Goal: Find specific page/section: Find specific page/section

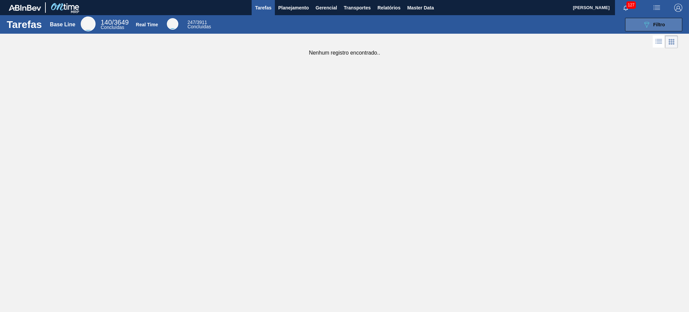
click at [642, 25] on button "089F7B8B-B2A5-4AFE-B5C0-19BA573D28AC Filtro" at bounding box center [653, 24] width 57 height 13
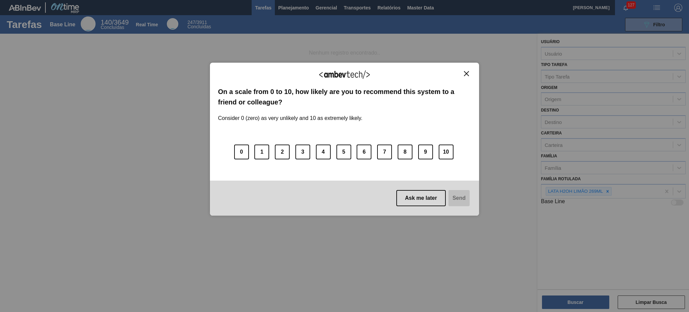
click at [463, 73] on button "Close" at bounding box center [466, 74] width 9 height 6
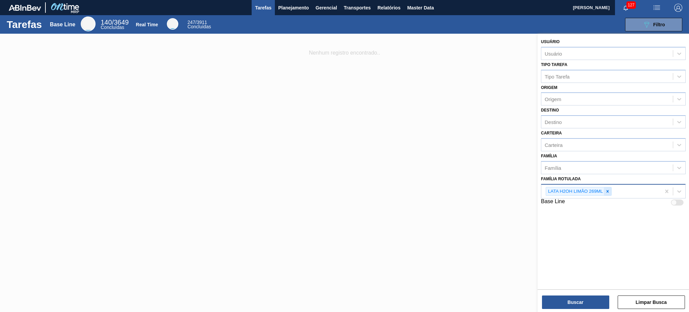
click at [607, 191] on icon at bounding box center [607, 191] width 5 height 5
paste Rotulada "TAMPA DE ALUMÍNIO BRANCA TAB AZUL"
type Rotulada "TAMPA DE ALUMÍNIO BRANCA TAB AZUL"
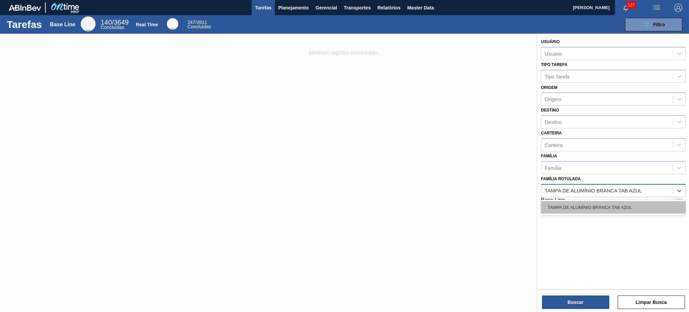
click at [590, 205] on div "TAMPA DE ALUMÍNIO BRANCA TAB AZUL" at bounding box center [613, 207] width 145 height 12
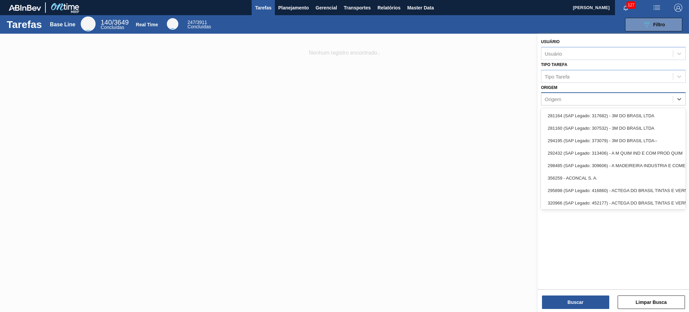
click at [559, 101] on div "Origem" at bounding box center [608, 99] width 132 height 10
click at [584, 38] on div "Usuário Usuário" at bounding box center [613, 48] width 145 height 23
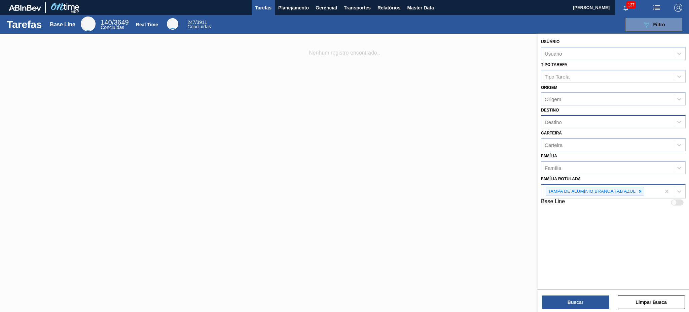
click at [558, 126] on div "Destino" at bounding box center [608, 122] width 132 height 10
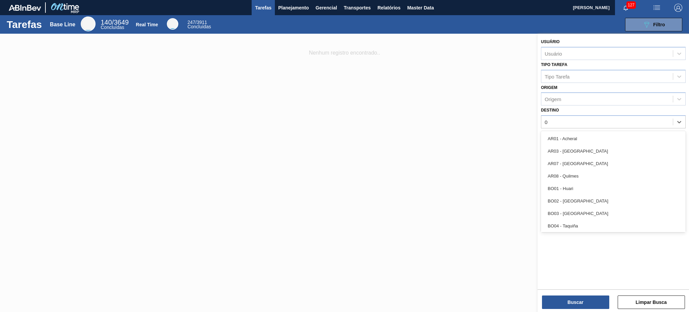
type input "03"
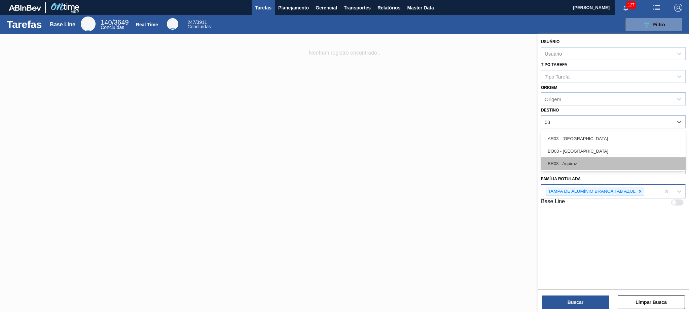
click at [576, 160] on div "BR03 - Aquiraz" at bounding box center [613, 163] width 145 height 12
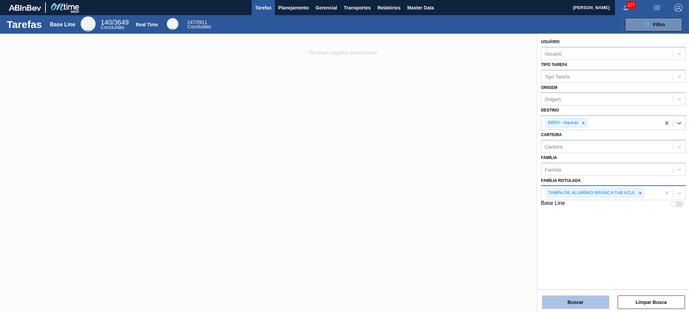
click at [590, 302] on button "Buscar" at bounding box center [575, 301] width 67 height 13
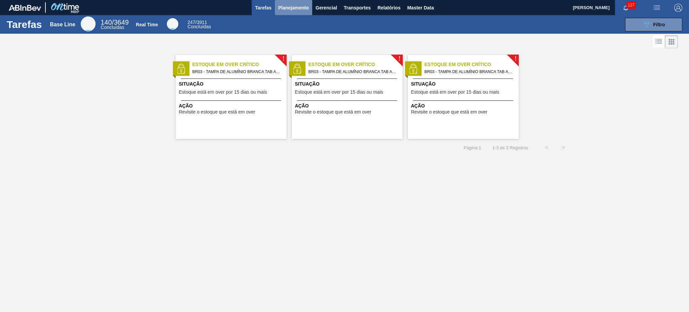
click at [289, 9] on span "Planejamento" at bounding box center [293, 8] width 31 height 8
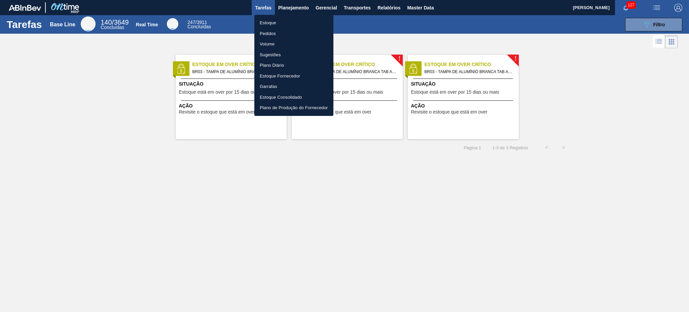
click at [426, 225] on div at bounding box center [344, 156] width 689 height 312
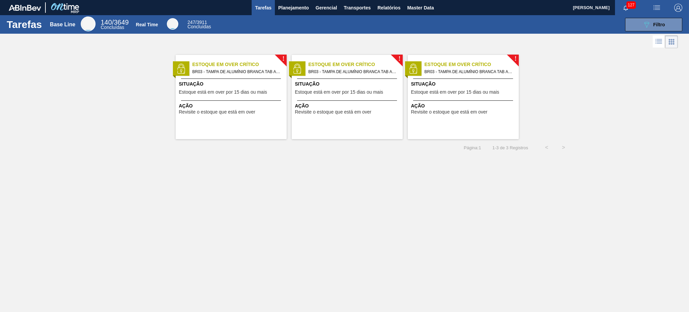
click at [241, 74] on span "BR03 - TAMPA DE ALUMÍNIO BRANCA TAB AZUL" at bounding box center [237, 71] width 89 height 7
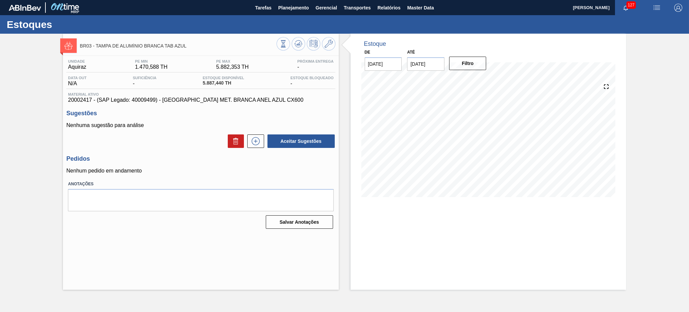
click at [26, 84] on div "BR03 - TAMPA DE ALUMÍNIO BRANCA TAB AZUL Unidade Aquiraz PE MIN 1.470,588 TH PE…" at bounding box center [344, 162] width 689 height 256
